Goal: Find specific page/section: Find specific page/section

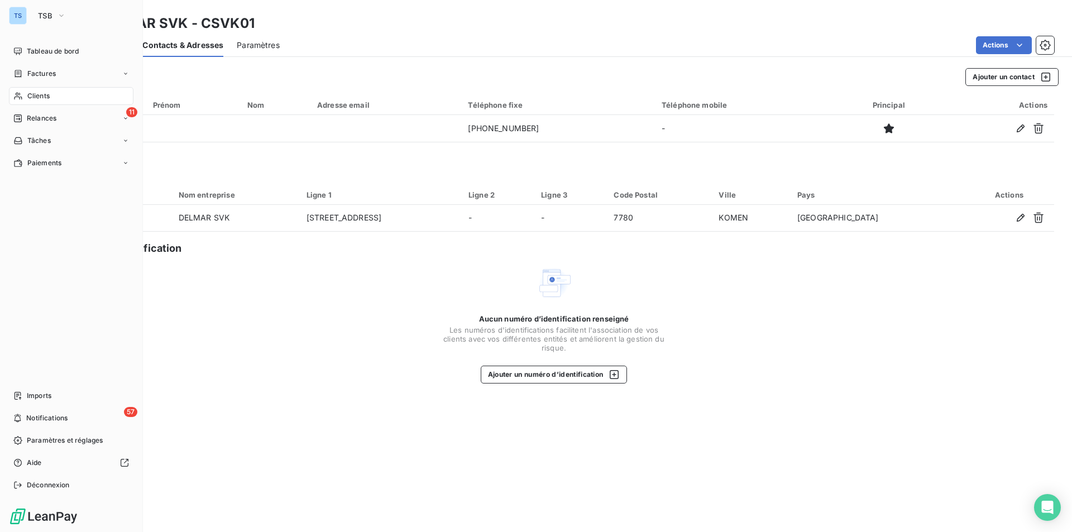
drag, startPoint x: 50, startPoint y: 95, endPoint x: 134, endPoint y: 93, distance: 84.3
click at [50, 95] on span "Clients" at bounding box center [38, 96] width 22 height 10
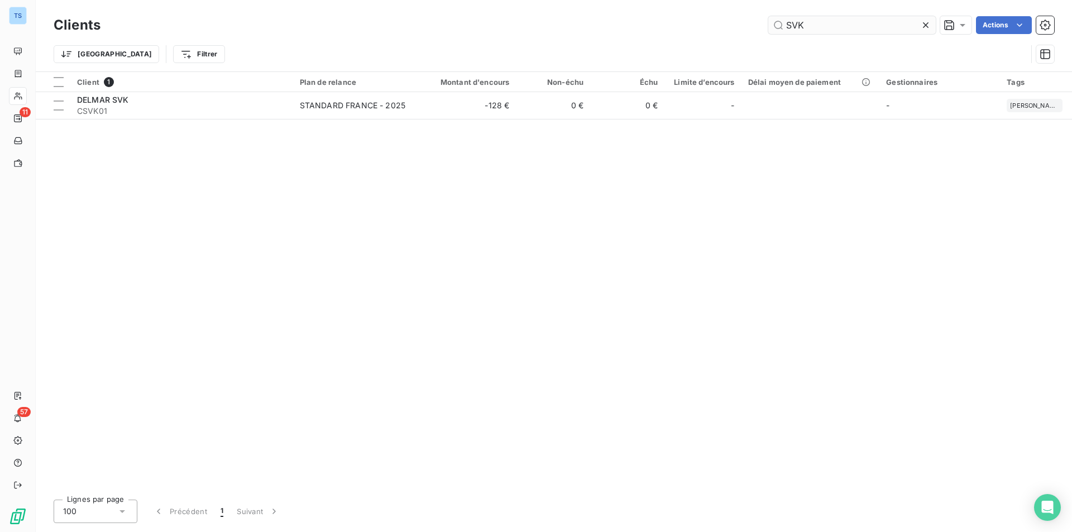
drag, startPoint x: 811, startPoint y: 23, endPoint x: 785, endPoint y: 25, distance: 26.3
click at [785, 25] on input "SVK" at bounding box center [852, 25] width 168 height 18
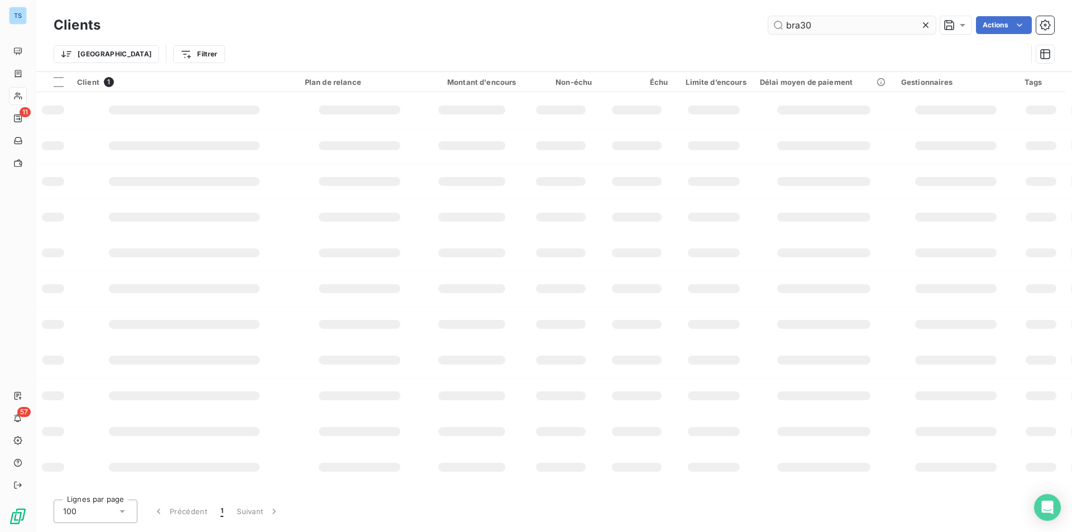
type input "bra30"
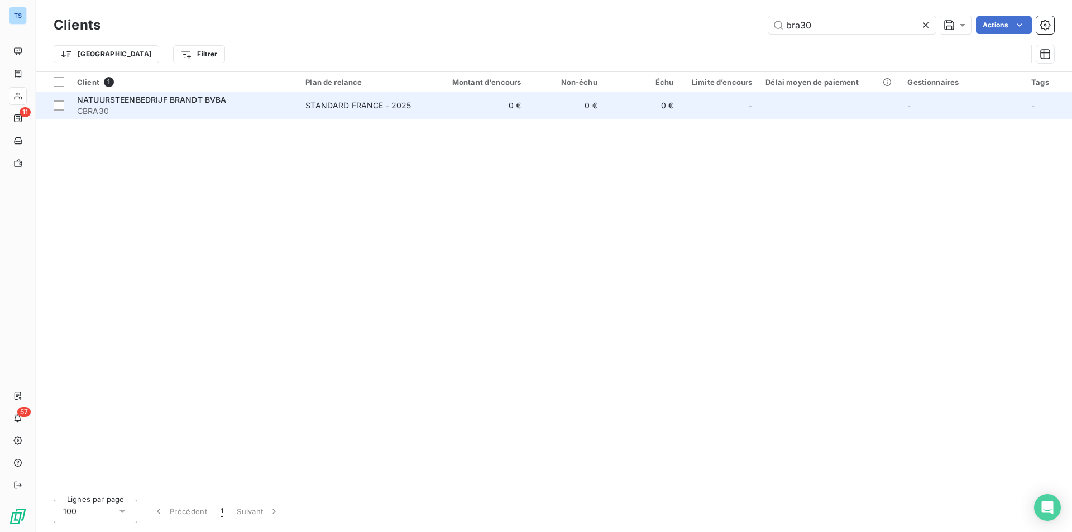
click at [179, 107] on span "CBRA30" at bounding box center [184, 111] width 215 height 11
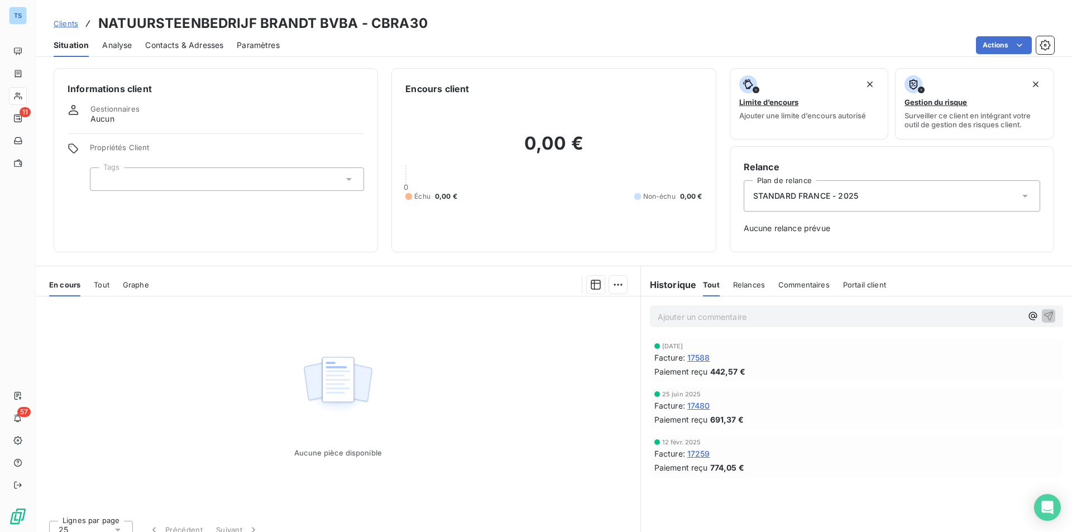
click at [696, 355] on span "17588" at bounding box center [698, 358] width 23 height 12
